Goal: Task Accomplishment & Management: Complete application form

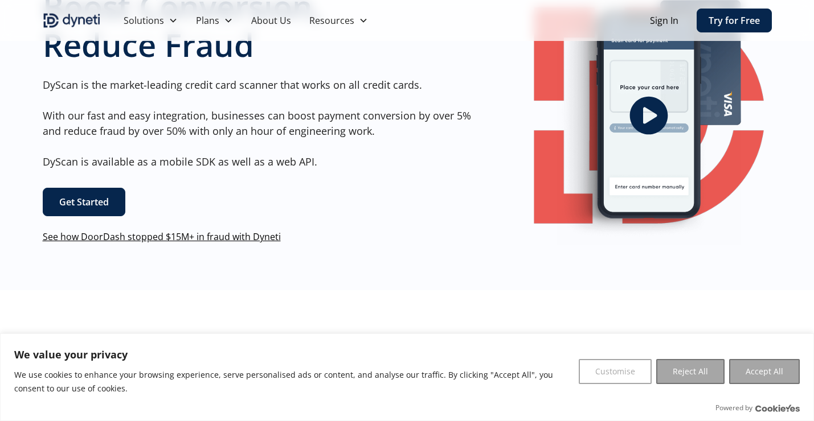
scroll to position [112, 0]
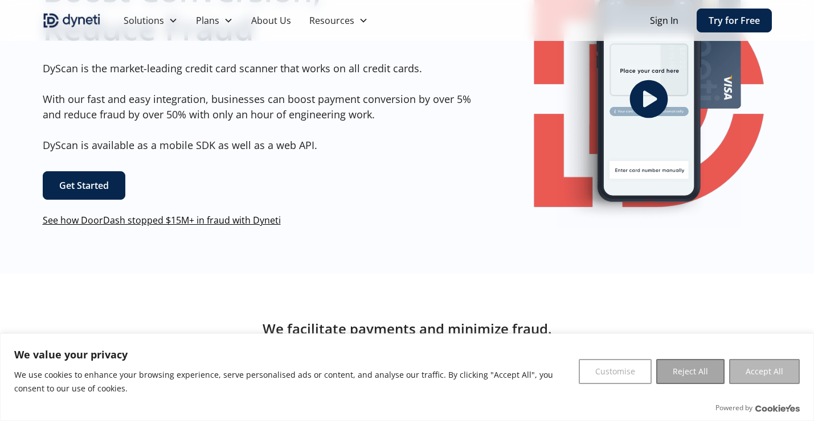
click at [746, 372] on button "Accept All" at bounding box center [764, 371] width 71 height 25
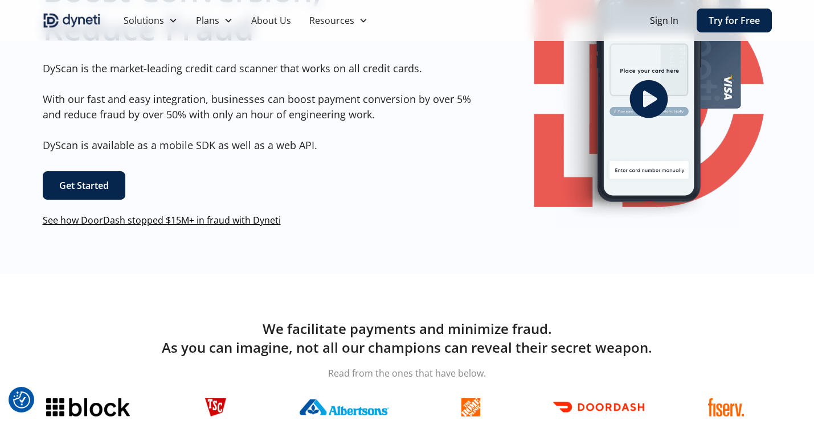
click at [110, 202] on div "Boost Conversion, Reduce Fraud DyScan is the market-leading credit card scanner…" at bounding box center [261, 99] width 437 height 256
click at [103, 191] on link "Get Started" at bounding box center [84, 185] width 83 height 28
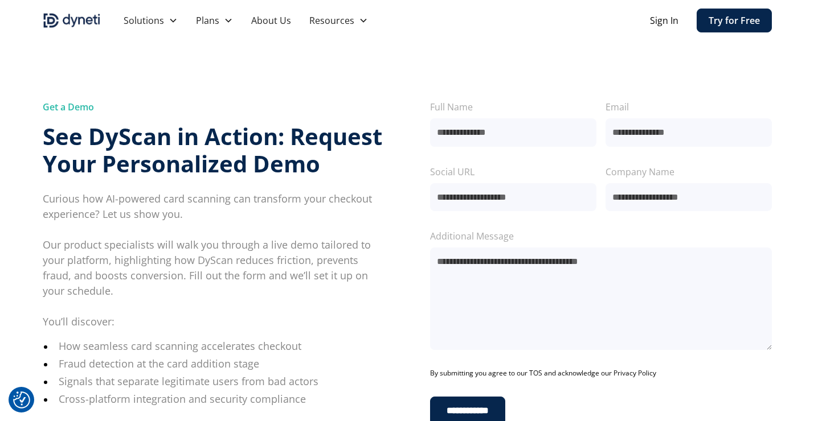
click at [484, 203] on input "Social URL" at bounding box center [513, 197] width 166 height 28
